Goal: Communication & Community: Connect with others

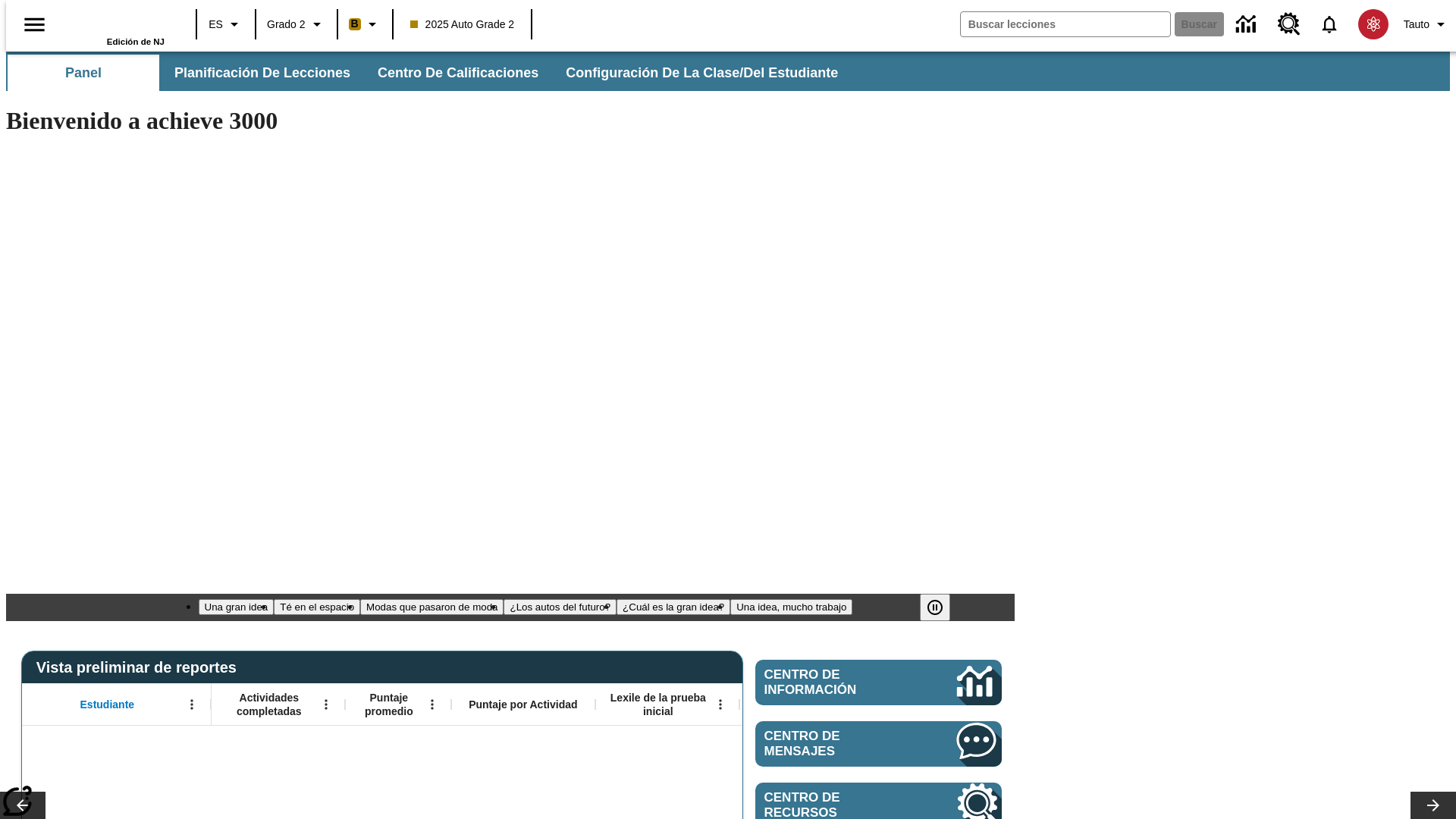
type input "-1"
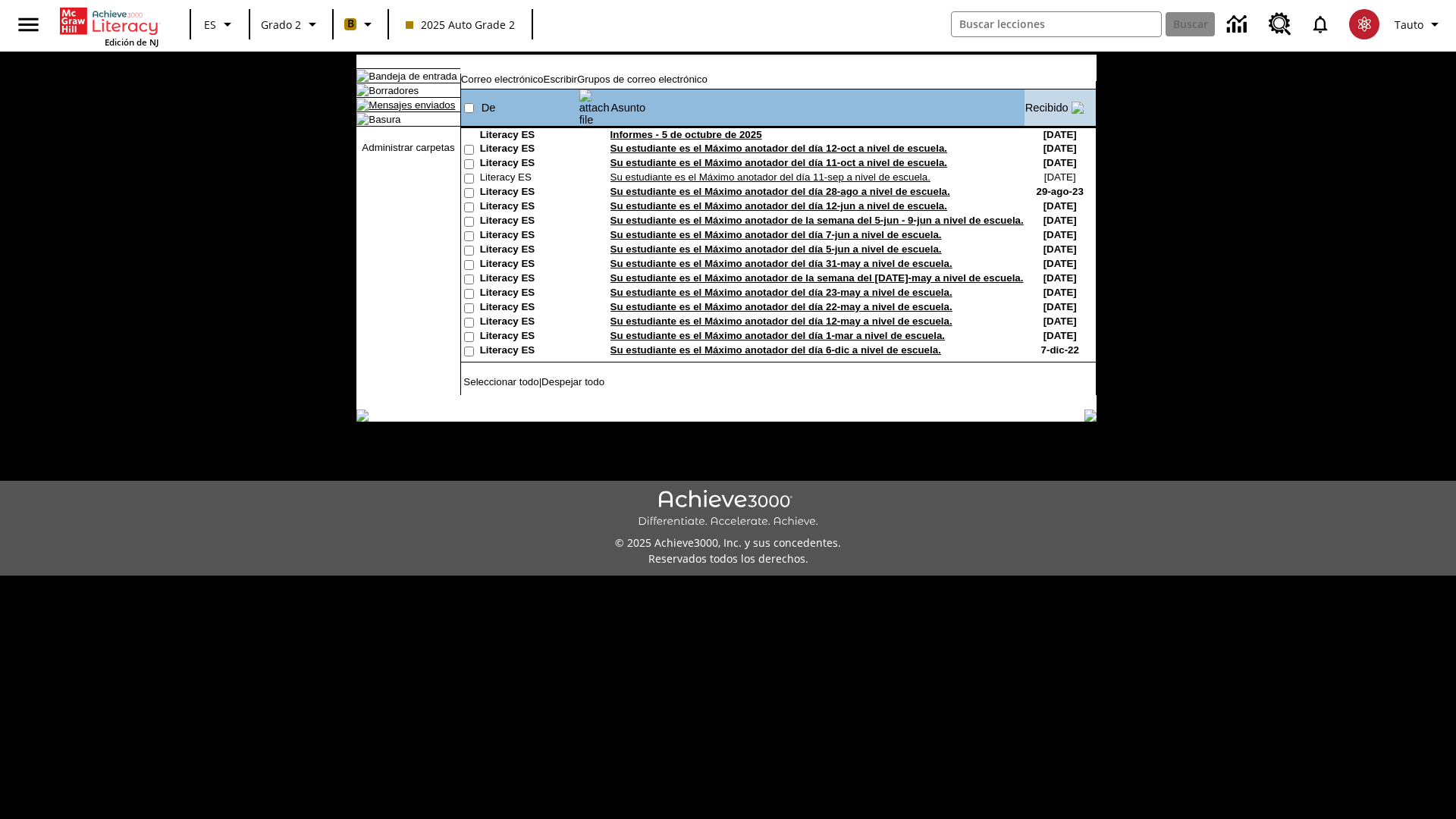
click at [412, 111] on link "Mensajes enviados" at bounding box center [412, 104] width 87 height 12
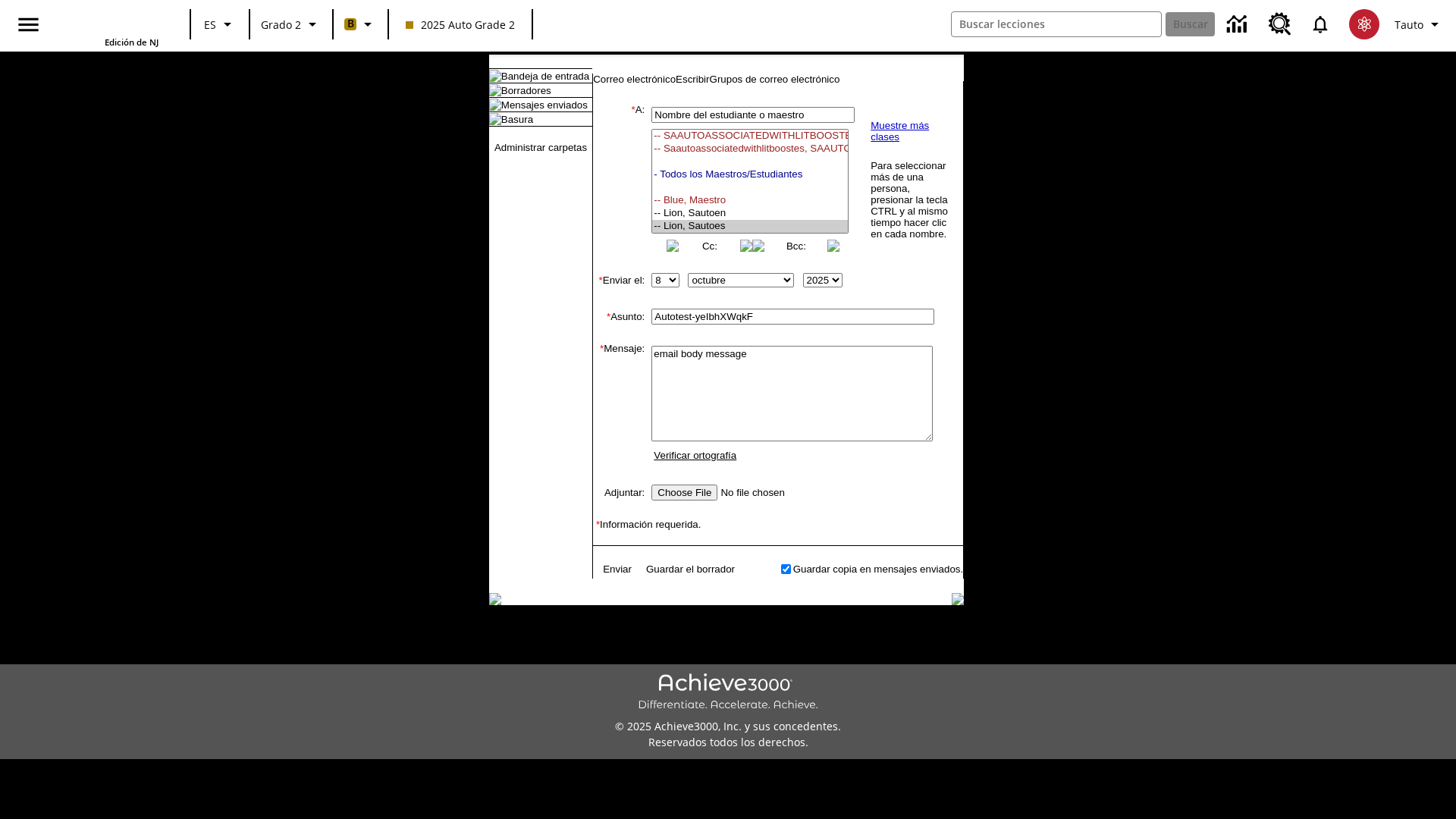
select select "U,21437111,1"
